Goal: Information Seeking & Learning: Find specific fact

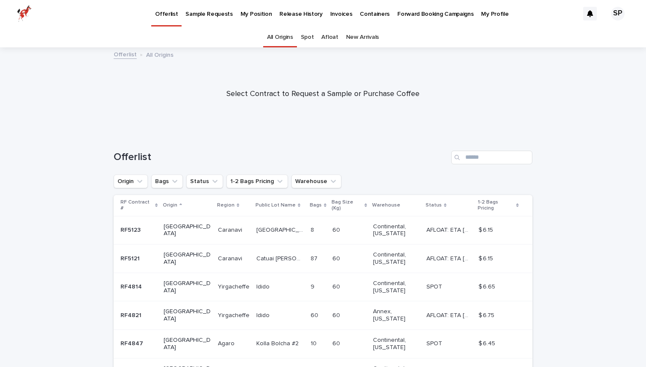
click at [246, 18] on link "My Position" at bounding box center [256, 13] width 39 height 26
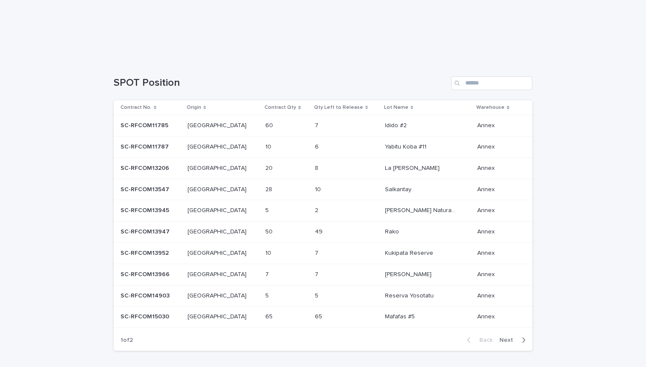
scroll to position [163, 0]
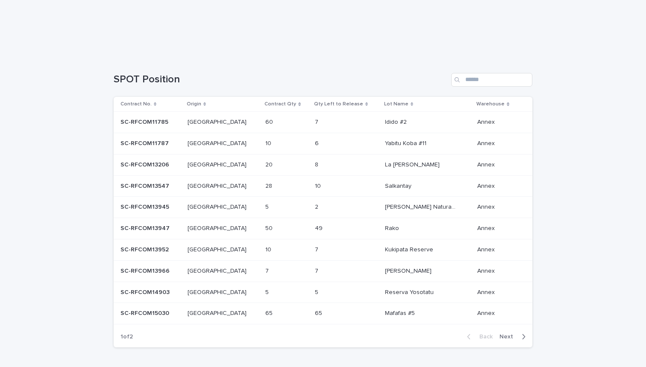
click at [339, 248] on div "7 7" at bounding box center [346, 250] width 63 height 14
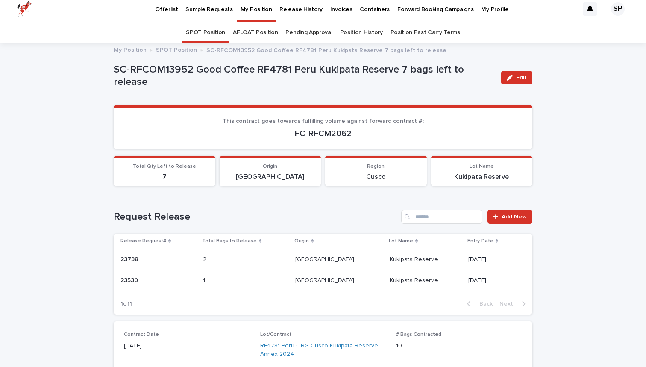
scroll to position [5, 0]
drag, startPoint x: 365, startPoint y: 175, endPoint x: 390, endPoint y: 175, distance: 25.2
click at [390, 175] on p "Cusco" at bounding box center [375, 176] width 91 height 8
copy p "Cusco"
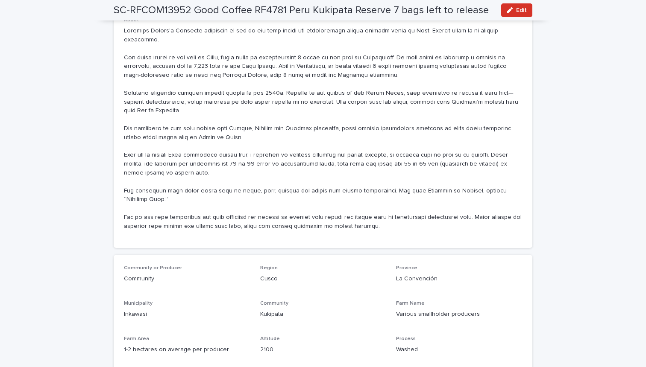
scroll to position [687, 0]
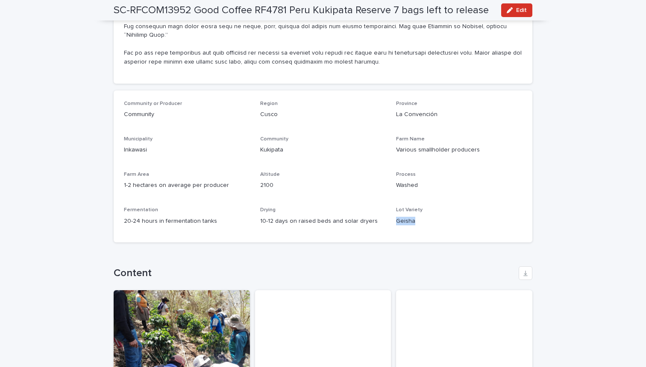
drag, startPoint x: 397, startPoint y: 198, endPoint x: 415, endPoint y: 198, distance: 17.5
click at [415, 217] on p "Geisha" at bounding box center [459, 221] width 126 height 9
copy p "Geisha"
drag, startPoint x: 260, startPoint y: 164, endPoint x: 273, endPoint y: 164, distance: 13.2
click at [273, 181] on p "2100" at bounding box center [323, 185] width 126 height 9
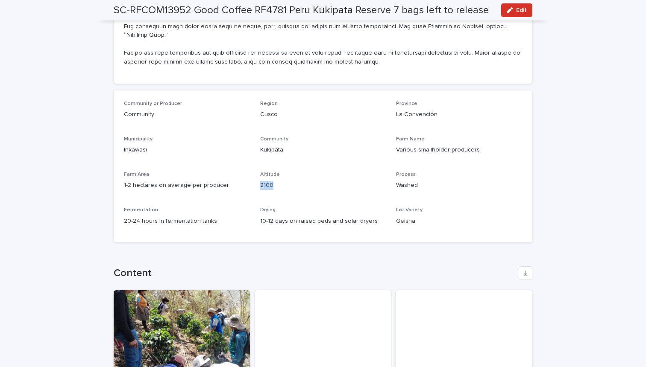
copy p "2100"
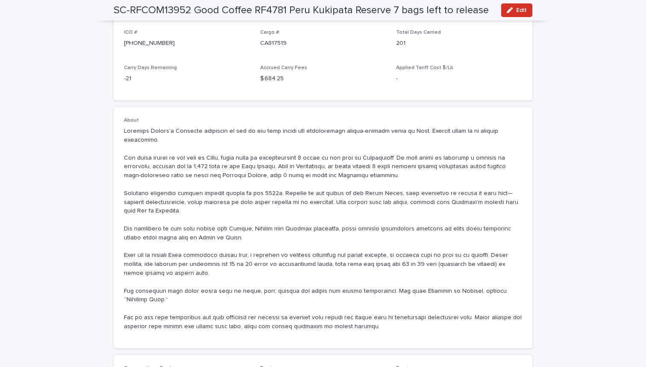
scroll to position [427, 0]
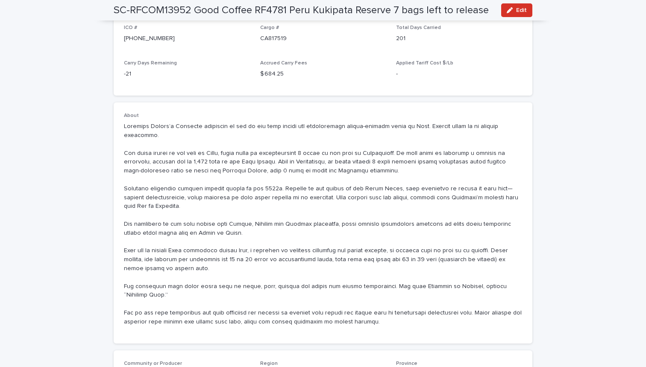
drag, startPoint x: 288, startPoint y: 173, endPoint x: 393, endPoint y: 296, distance: 161.4
click at [393, 296] on div "About" at bounding box center [323, 222] width 418 height 241
copy p "Inkawasi Valley’s Kukipata community is one of the most remote and inaccessible…"
